Goal: Check status: Check status

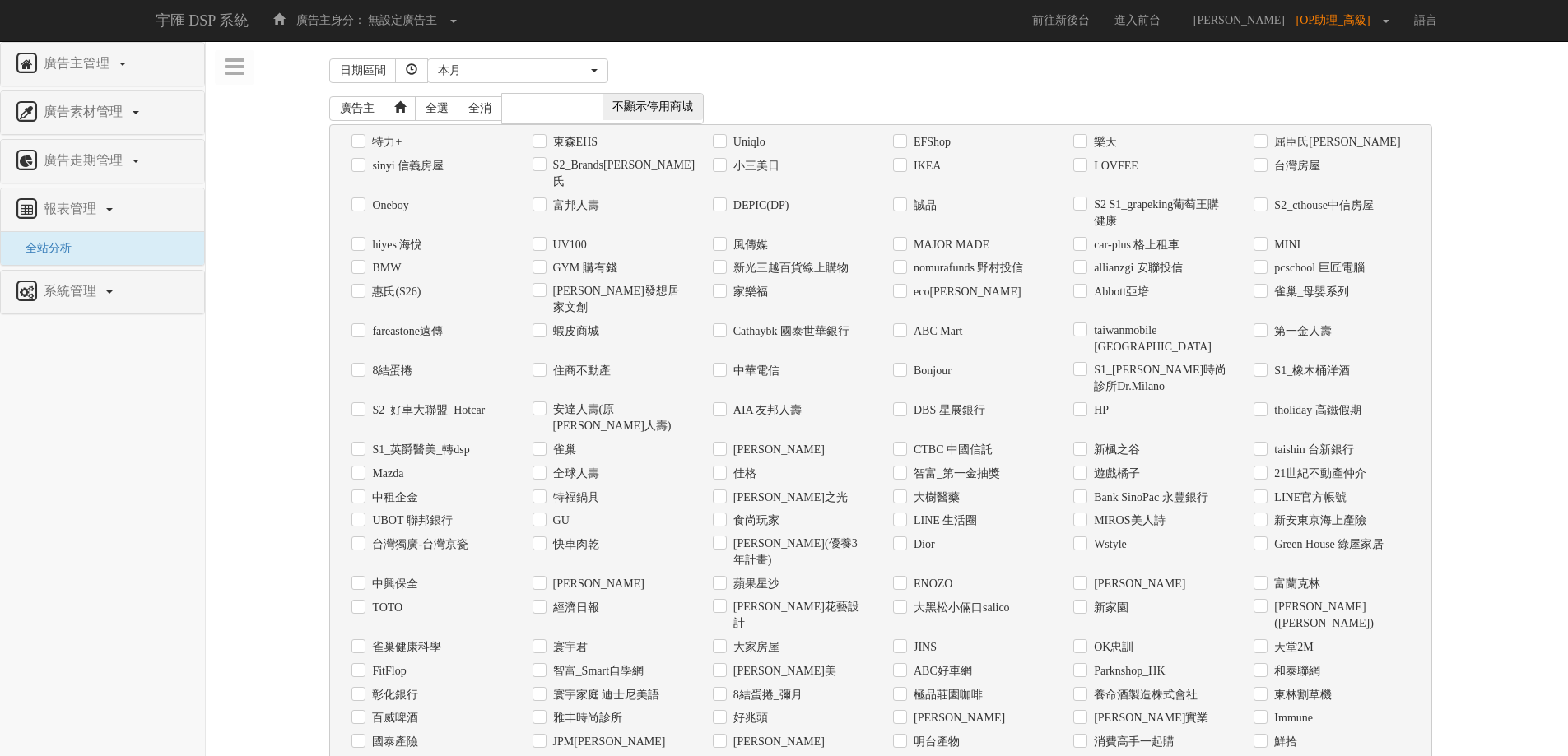
click at [295, 436] on div "日期區間 [DATE] 本[PERSON_NAME] 本月 上月 過去7天 過去14天 過去30天 指定日期 本月 開始日期 [DATE] 結束日期 [DAT…" at bounding box center [886, 737] width 1338 height 1367
click at [758, 143] on label "Uniqlo" at bounding box center [748, 142] width 36 height 16
click at [723, 143] on input "Uniqlo" at bounding box center [718, 141] width 10 height 10
checkbox input "true"
click at [1460, 438] on div "日期區間 [DATE] 本[PERSON_NAME] 本月 上月 過去7天 過去14天 過去30天 指定日期 本月 開始日期 [DATE] 結束日期 [DAT…" at bounding box center [886, 737] width 1338 height 1367
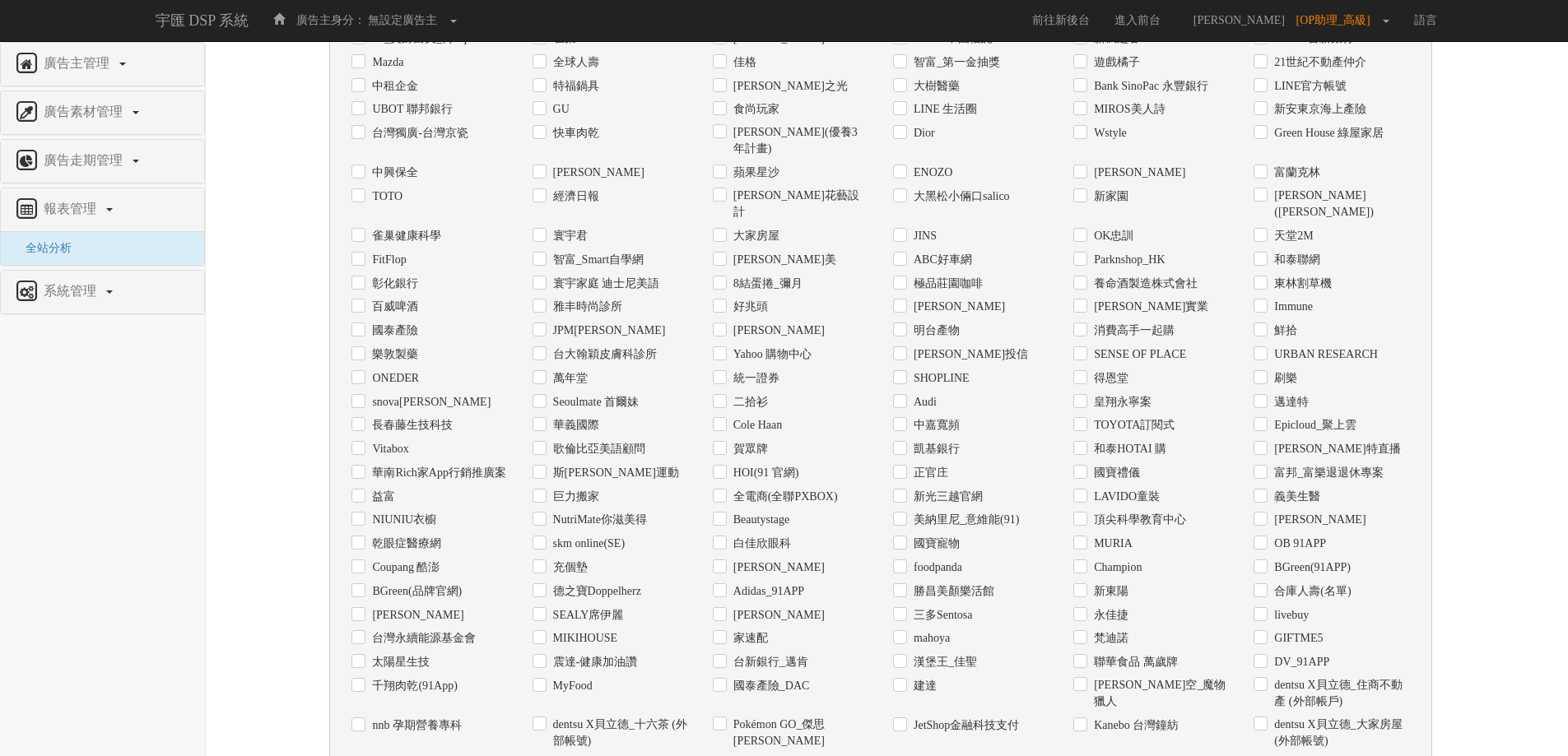
scroll to position [630, 0]
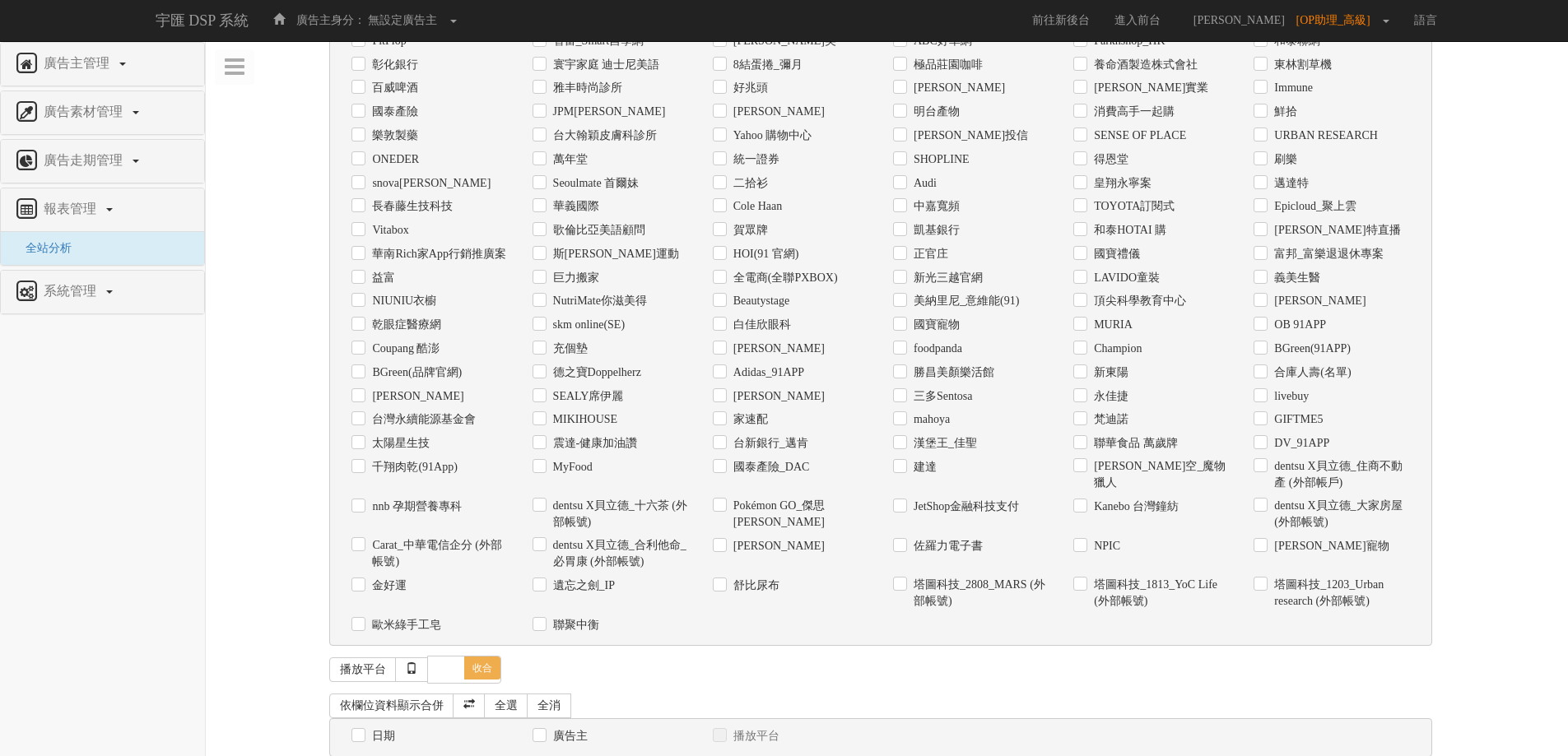
click at [372, 728] on label "日期" at bounding box center [381, 736] width 27 height 16
click at [362, 731] on input "日期" at bounding box center [357, 736] width 10 height 10
checkbox input "true"
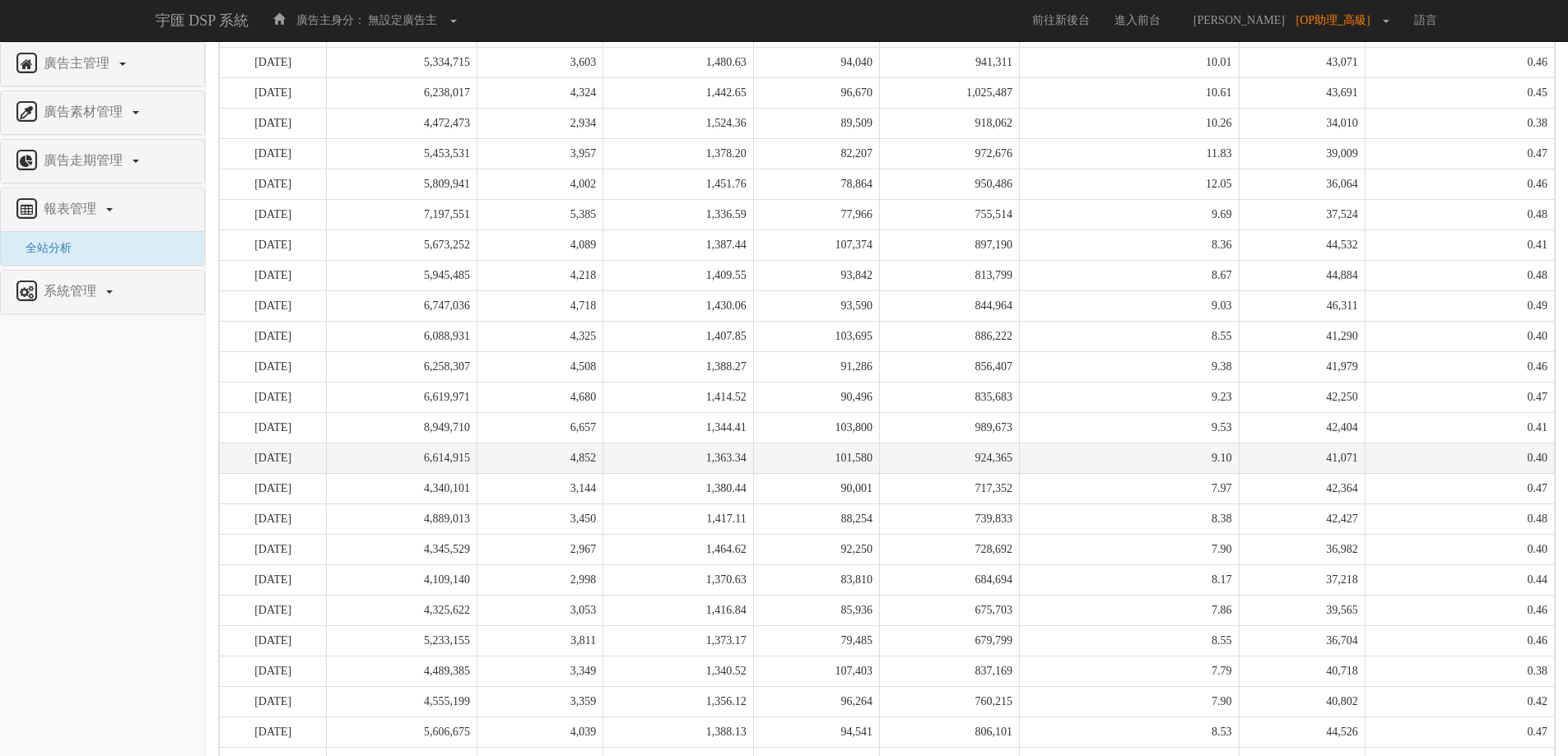
scroll to position [1659, 0]
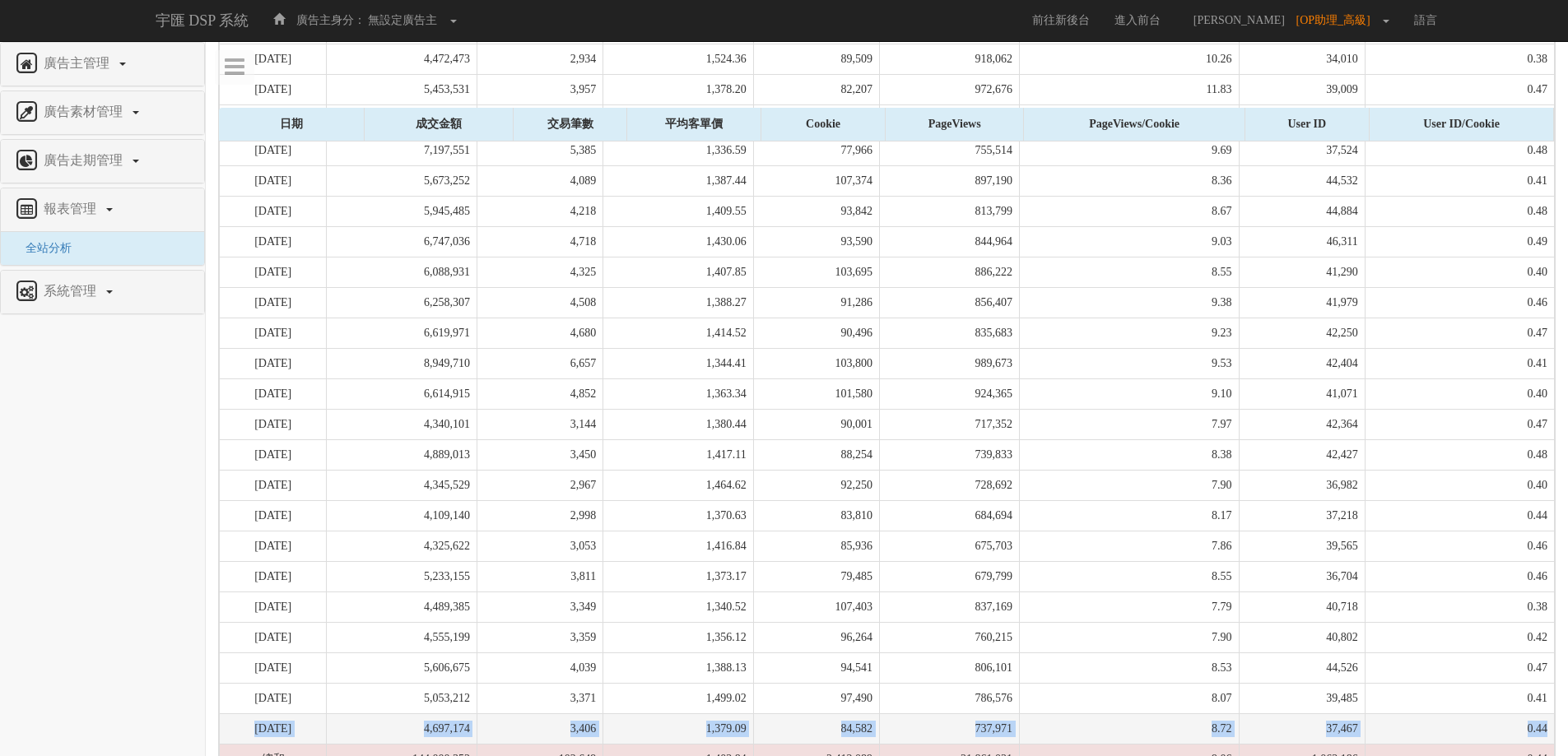
drag, startPoint x: 251, startPoint y: 661, endPoint x: 1553, endPoint y: 672, distance: 1302.0
click at [1553, 713] on tr "[DATE] 4,697,174 3,406 1,379.09 84,582 737,971 8.72 37,467 0.44" at bounding box center [887, 728] width 1335 height 30
copy tr "[DATE] 4,697,174 3,406 1,379.09 84,582 737,971 8.72 37,467 0.44"
